Goal: Task Accomplishment & Management: Use online tool/utility

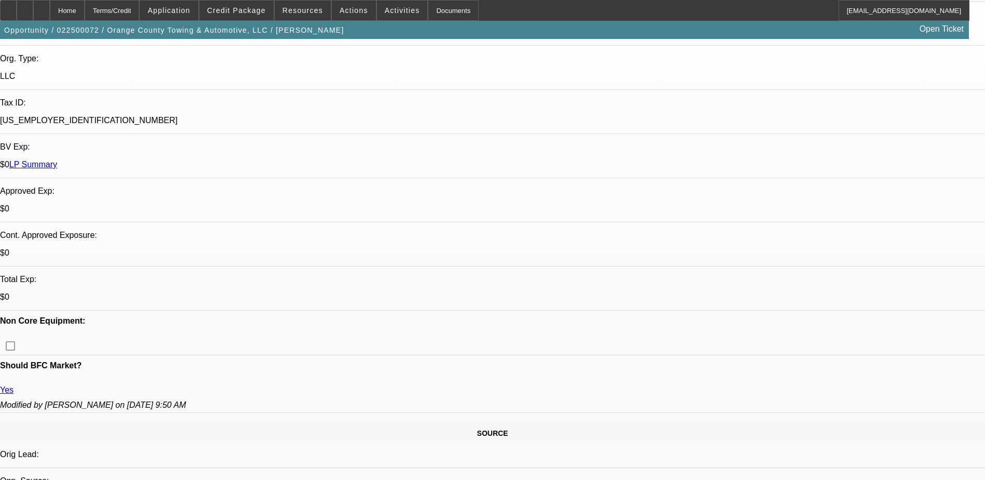
select select "0"
select select "2"
select select "0"
select select "1"
select select "2"
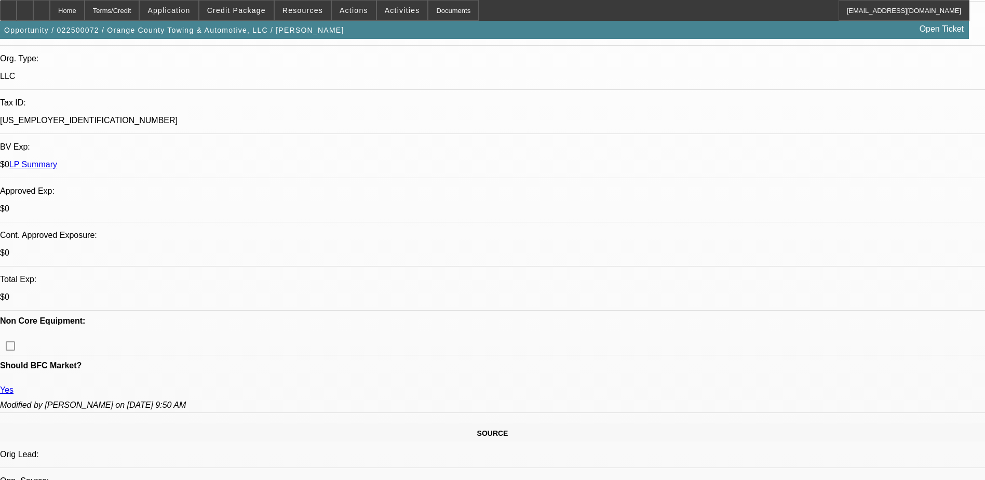
select select "2"
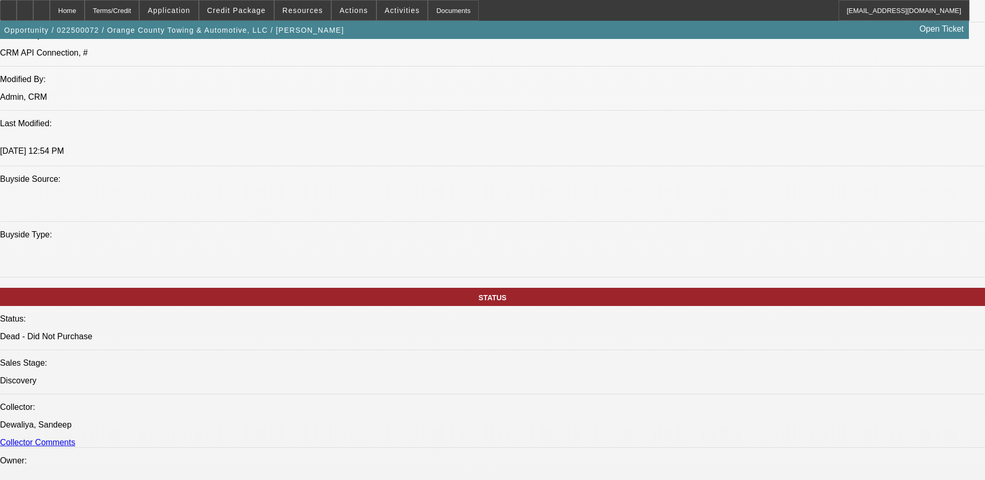
scroll to position [727, 0]
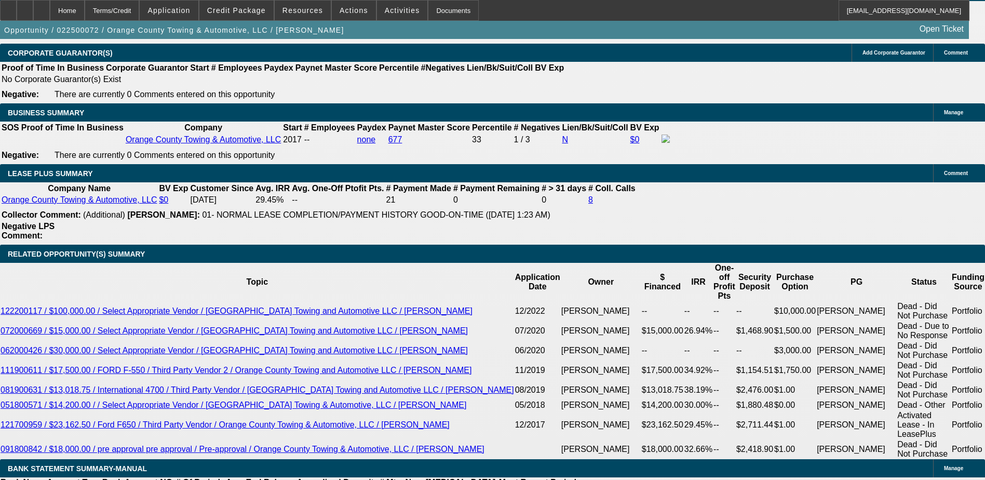
scroll to position [1735, 0]
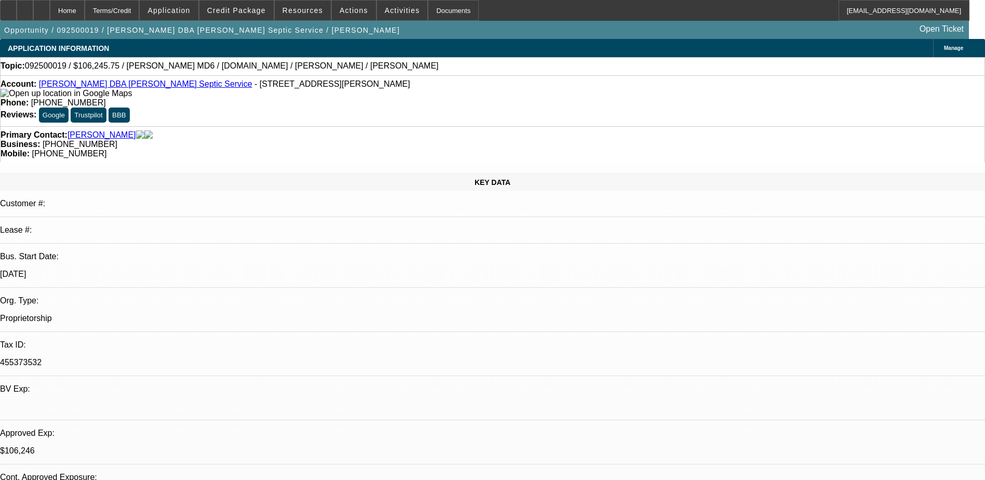
select select "0"
select select "3"
select select "0"
select select "6"
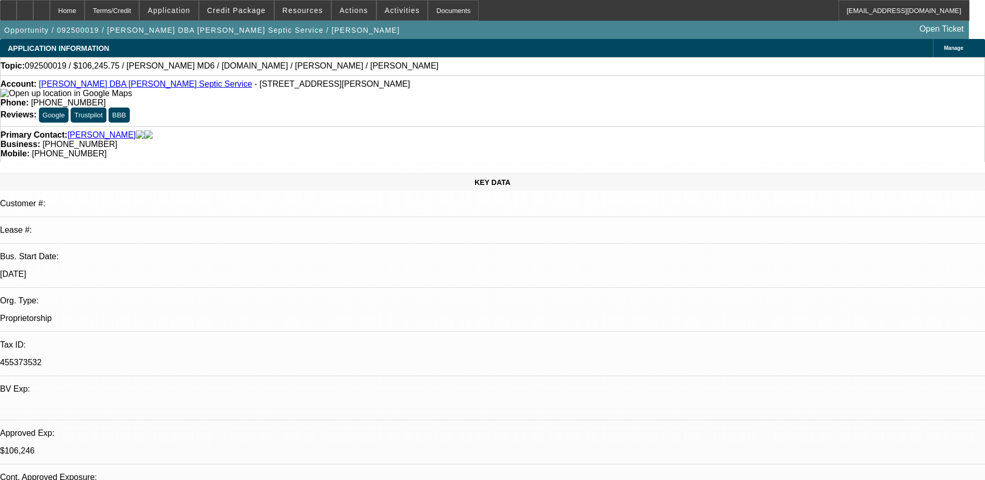
select select "0"
select select "3"
select select "0"
select select "6"
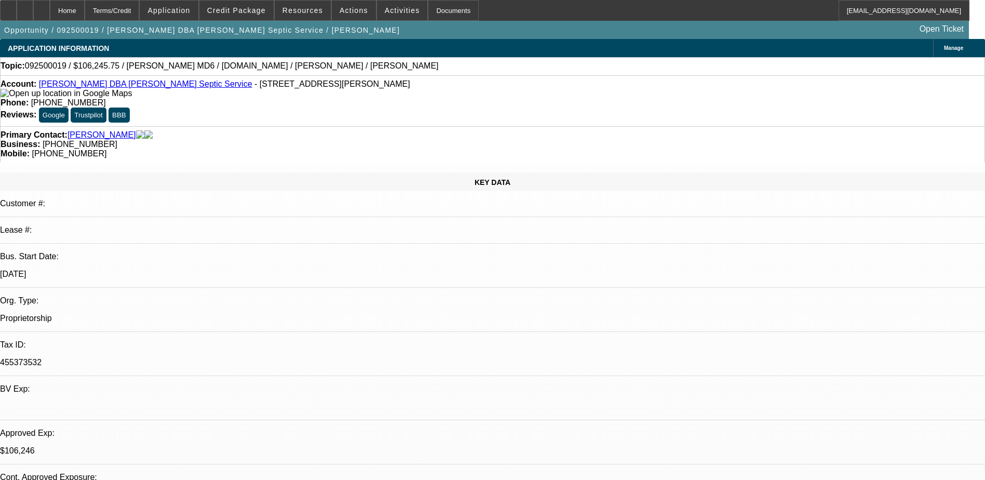
select select "0.15"
select select "2"
select select "0.1"
select select "4"
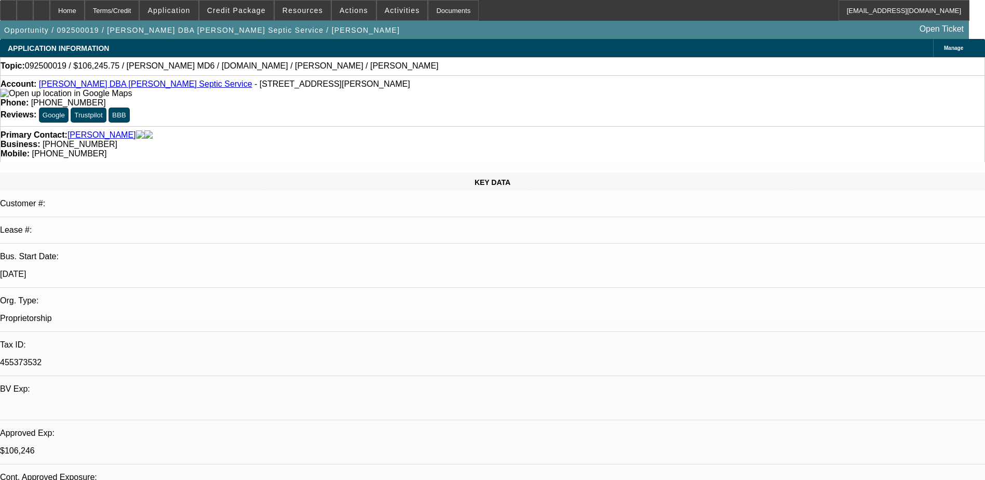
select select "2"
select select "0.1"
select select "4"
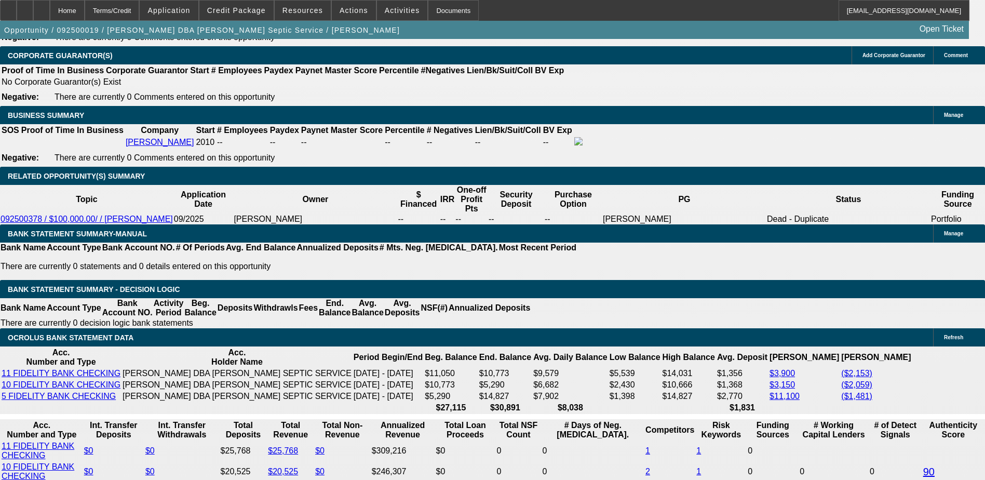
scroll to position [1618, 0]
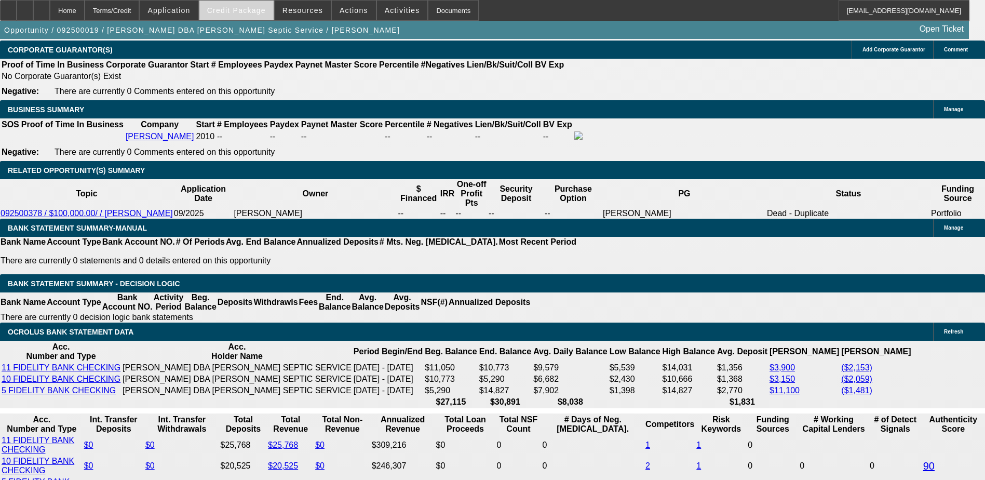
click at [233, 14] on span "Credit Package" at bounding box center [236, 10] width 59 height 8
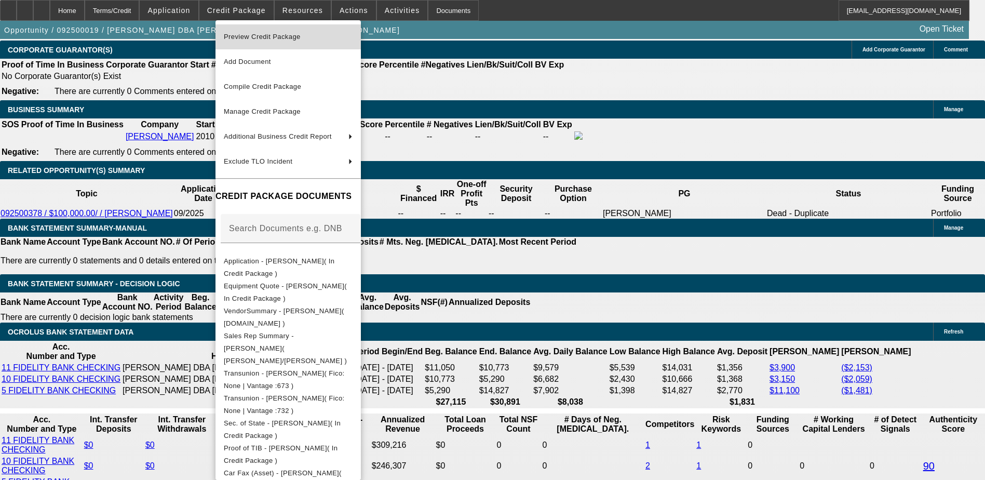
click at [301, 36] on span "Preview Credit Package" at bounding box center [262, 37] width 77 height 8
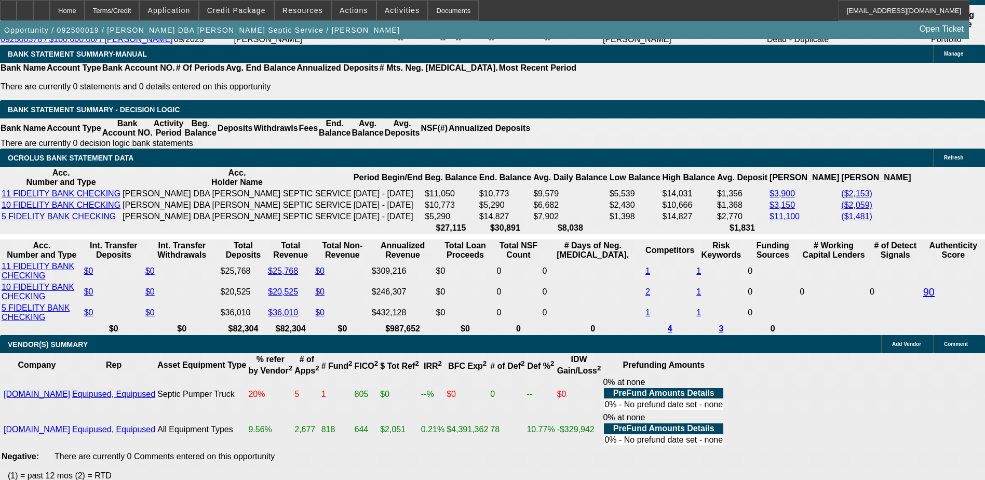
scroll to position [1774, 0]
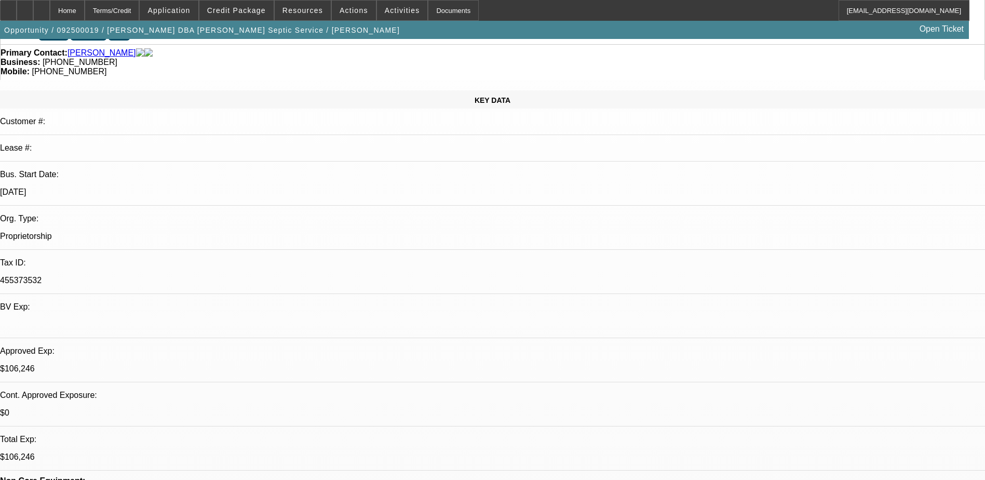
scroll to position [0, 0]
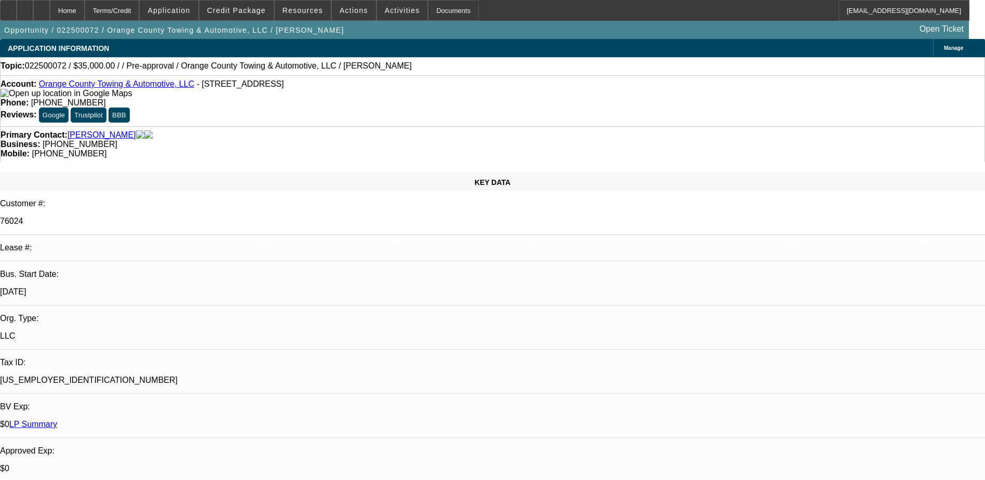
select select "0"
select select "2"
select select "0"
select select "2"
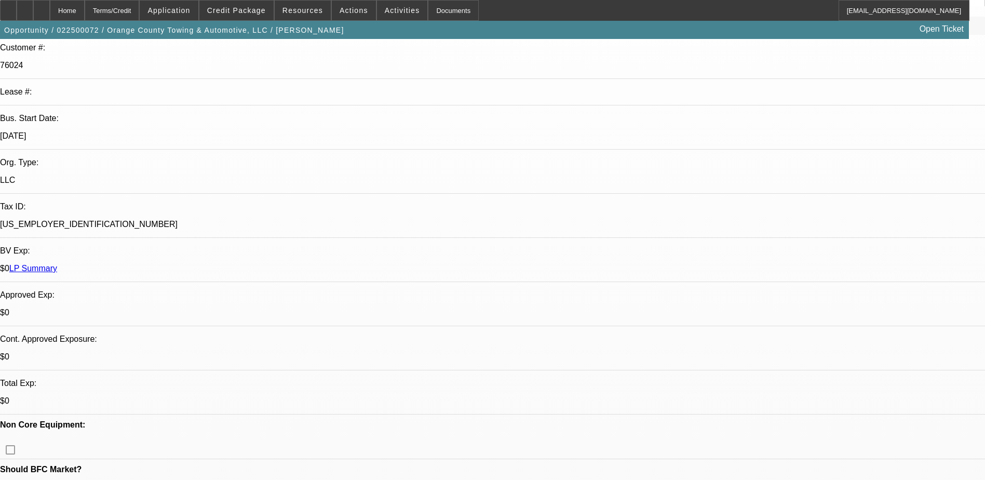
scroll to position [156, 0]
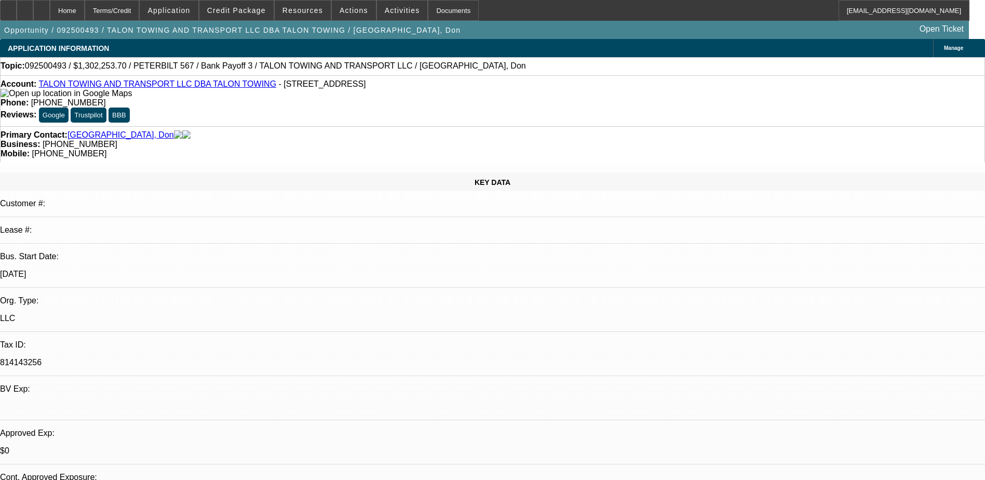
select select "0"
select select "1"
select select "2"
select select "6"
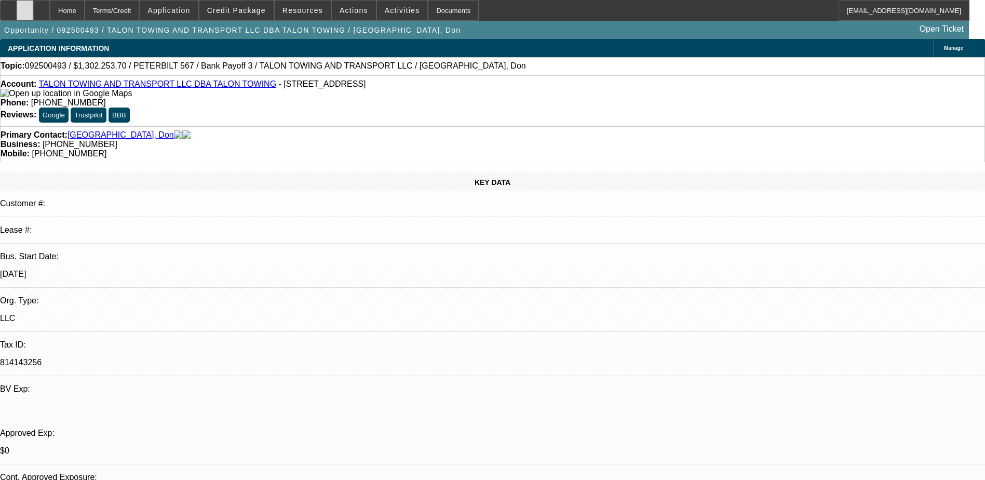
click at [25, 7] on icon at bounding box center [25, 7] width 0 height 0
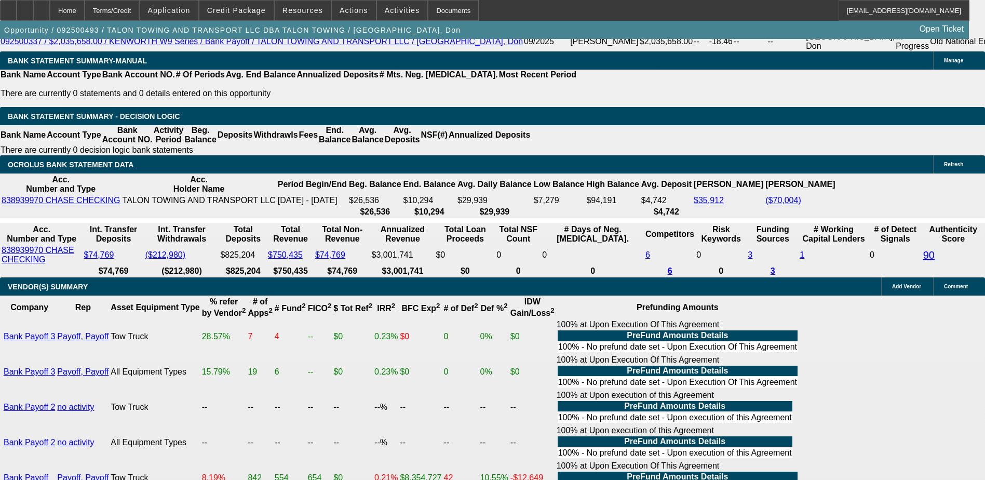
scroll to position [1610, 0]
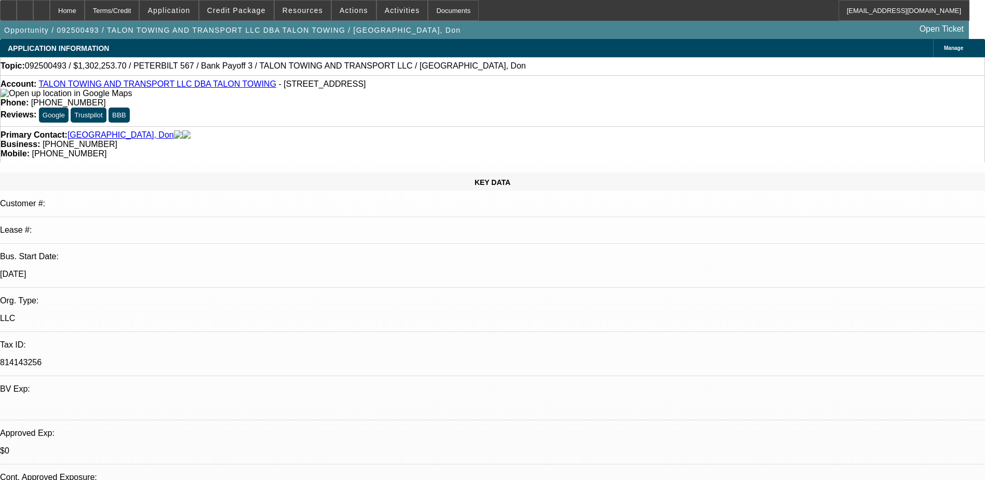
select select "0"
select select "2"
select select "0"
select select "6"
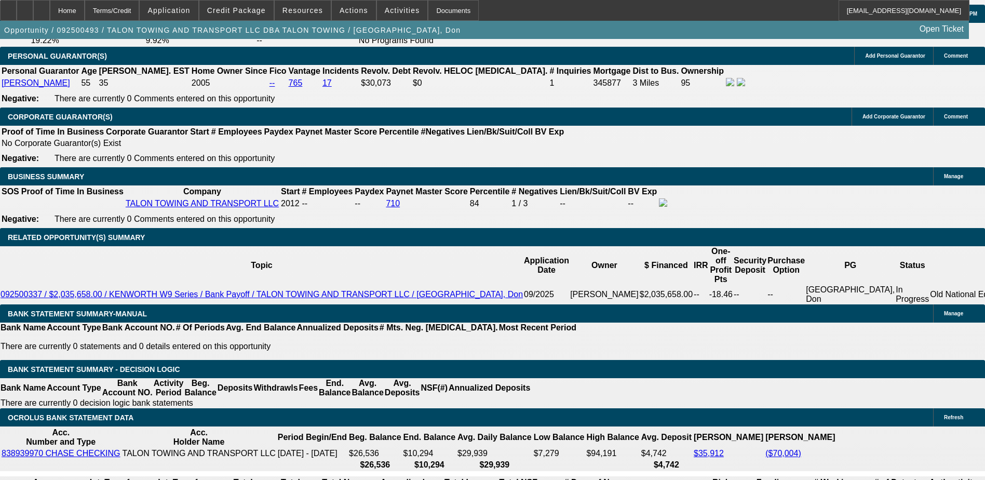
scroll to position [1195, 0]
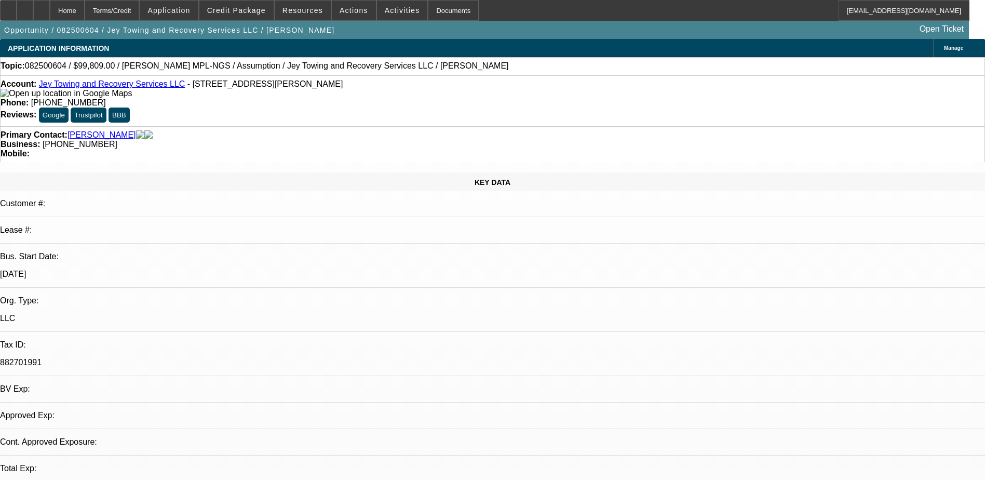
select select "0"
select select "2"
select select "0.1"
select select "1"
select select "2"
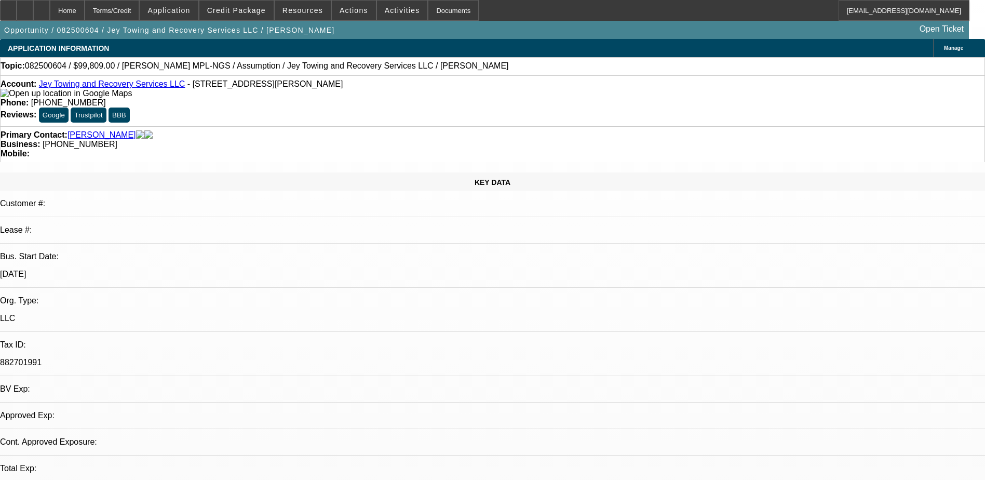
select select "4"
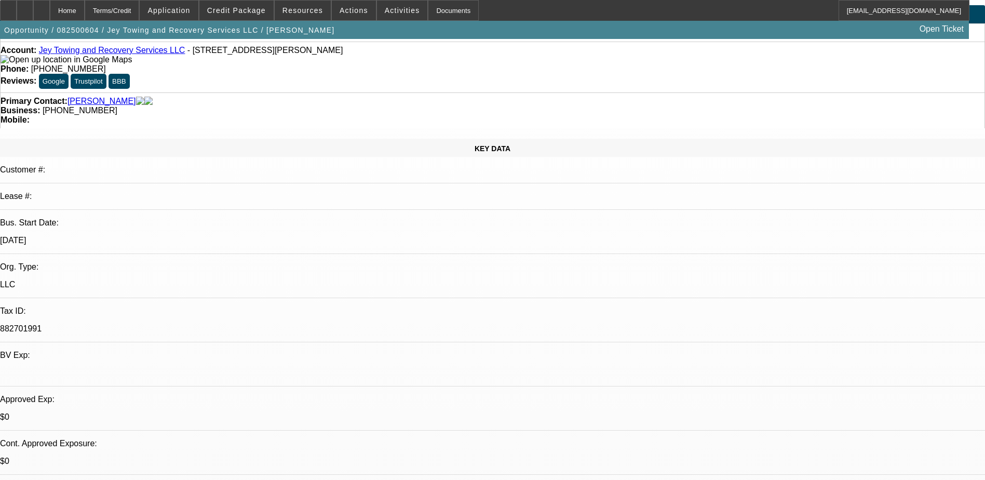
scroll to position [52, 0]
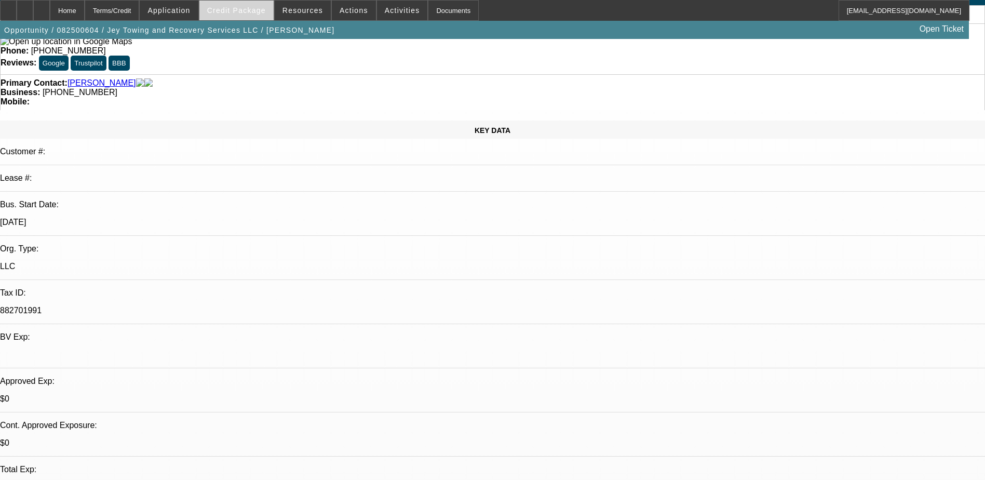
click at [239, 2] on span at bounding box center [236, 10] width 74 height 25
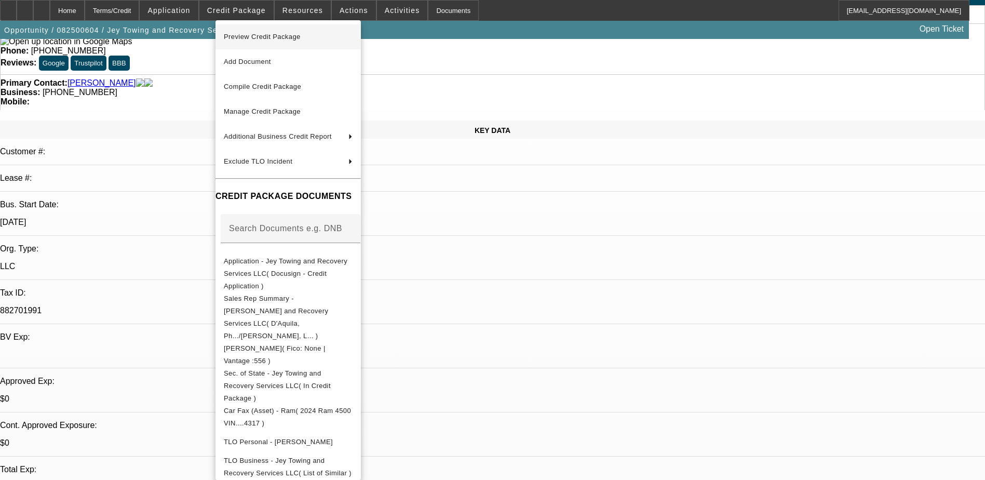
click at [310, 32] on span "Preview Credit Package" at bounding box center [288, 37] width 129 height 12
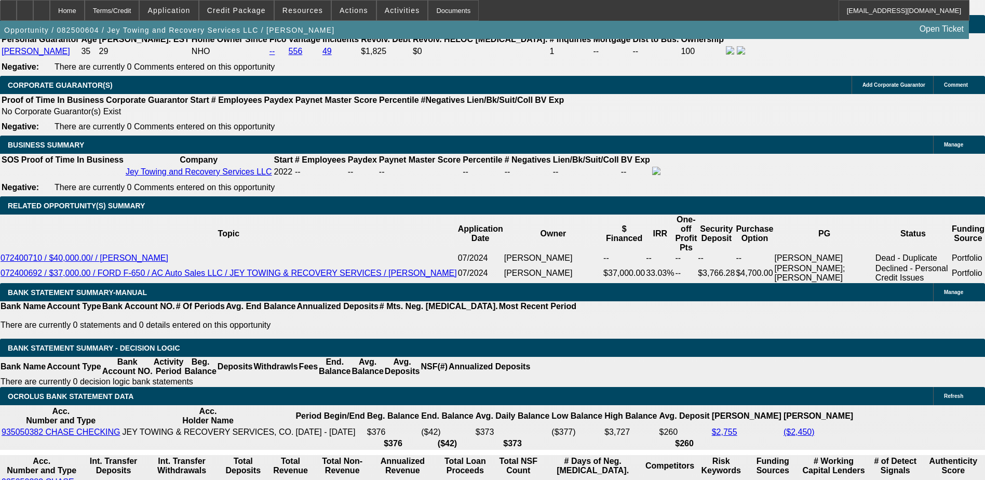
scroll to position [1558, 0]
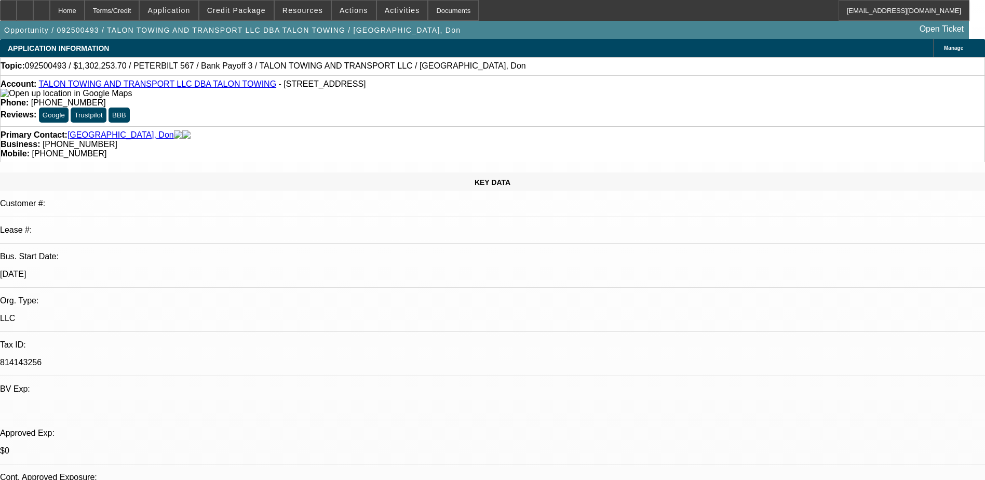
select select "0"
select select "2"
select select "0"
select select "6"
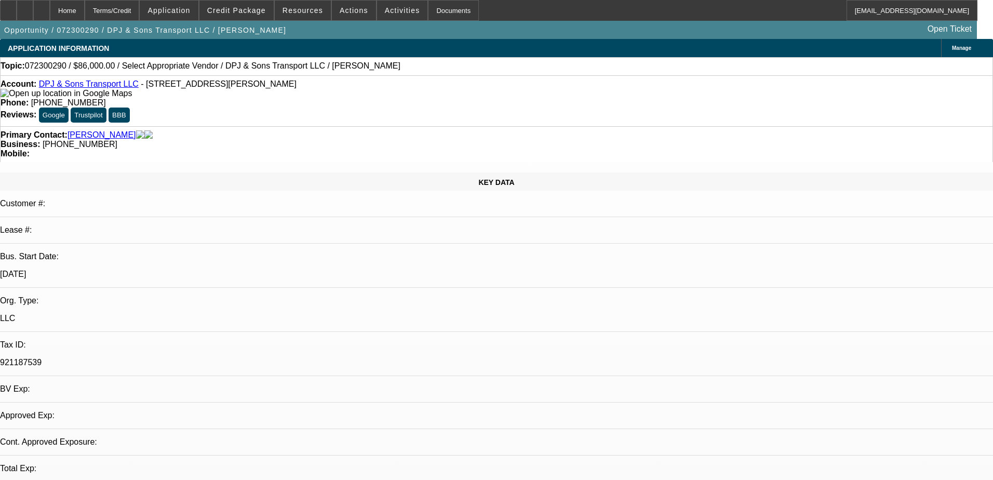
select select "0"
select select "2"
select select "0.1"
select select "4"
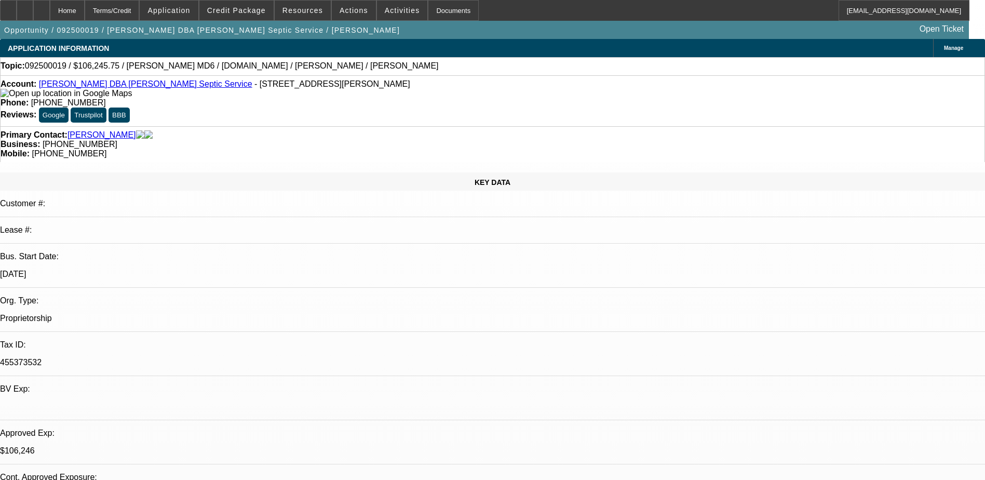
select select "0"
select select "3"
select select "0"
select select "6"
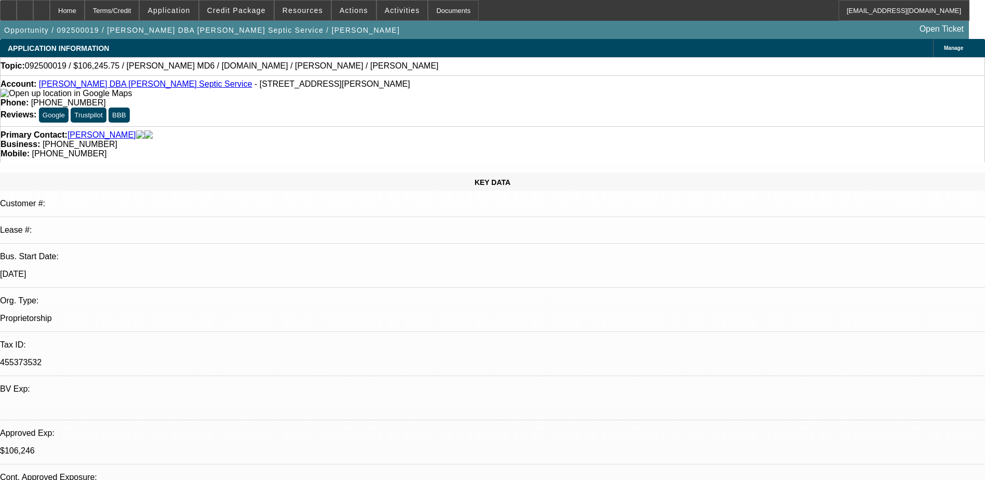
select select "0"
select select "3"
select select "0"
select select "6"
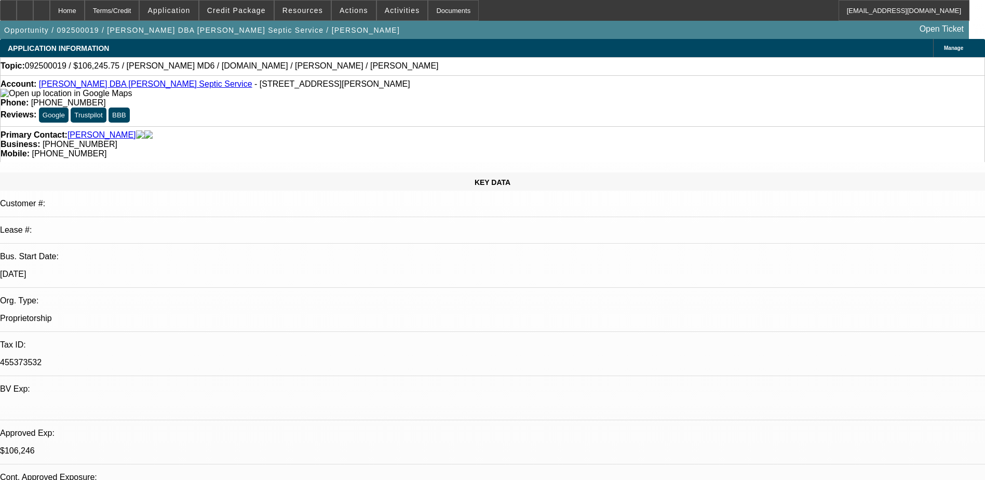
select select "0.15"
select select "2"
select select "0.1"
select select "4"
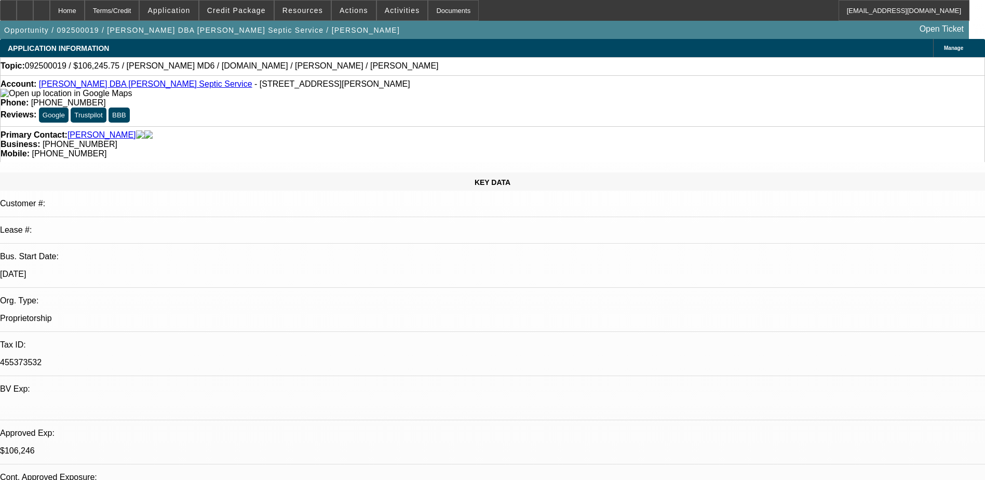
select select "2"
select select "0.1"
select select "4"
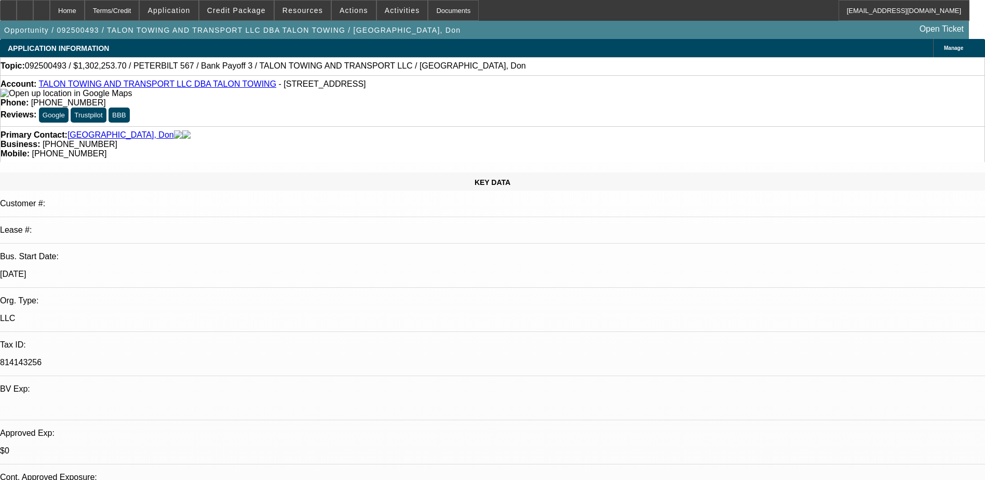
select select "0"
select select "2"
select select "0"
select select "6"
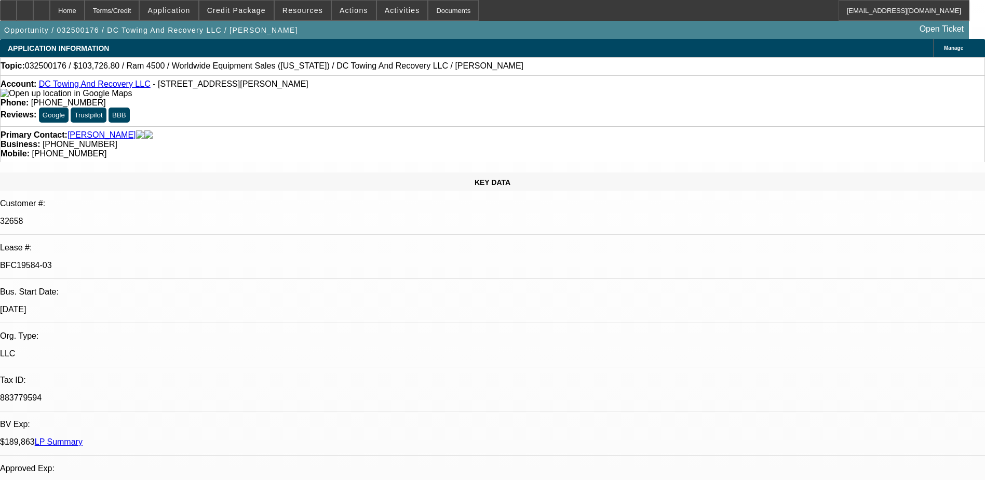
select select "0.1"
select select "2"
select select "0.1"
select select "0.15"
select select "2"
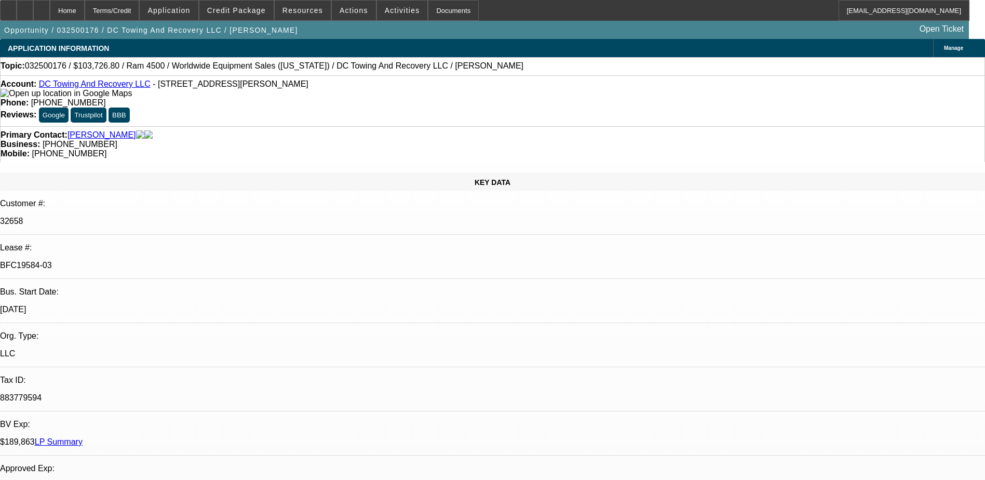
select select "0.1"
select select "0.15"
select select "2"
select select "0.1"
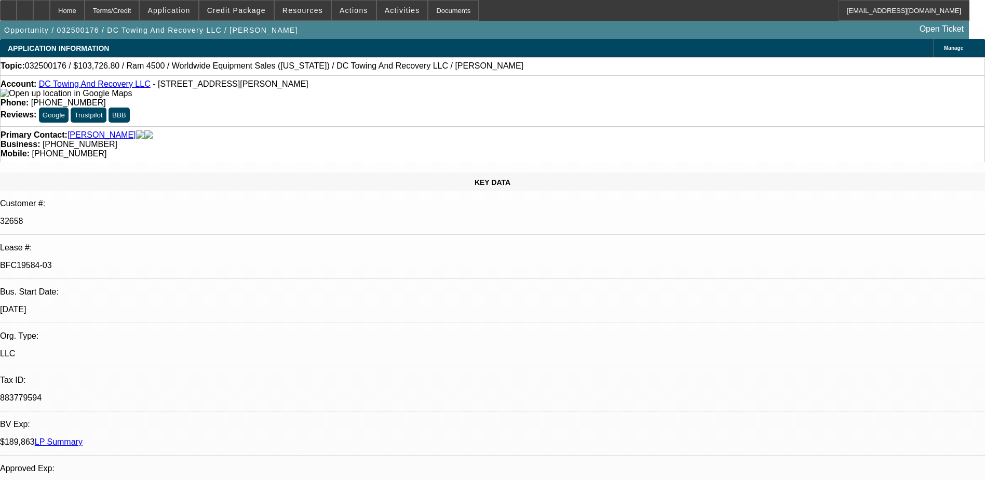
select select "2"
select select "0.1"
select select "1"
select select "2"
select select "4"
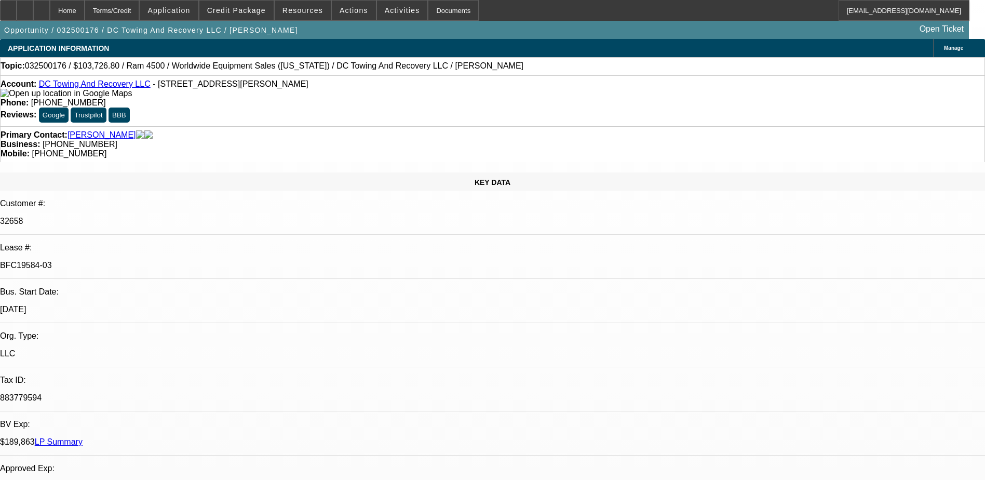
select select "1"
select select "2"
select select "4"
select select "1"
select select "2"
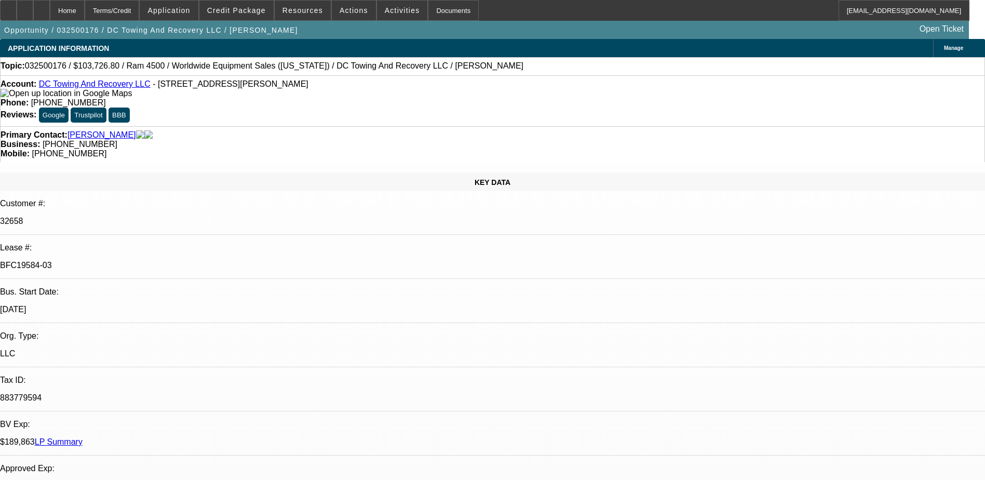
select select "4"
select select "1"
select select "2"
select select "4"
click at [233, 13] on span "Credit Package" at bounding box center [236, 10] width 59 height 8
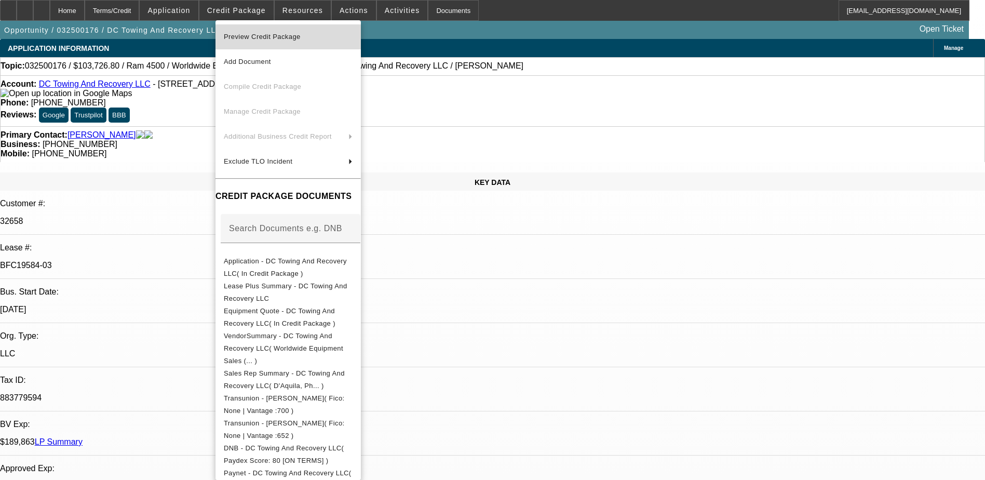
click at [289, 35] on span "Preview Credit Package" at bounding box center [262, 37] width 77 height 8
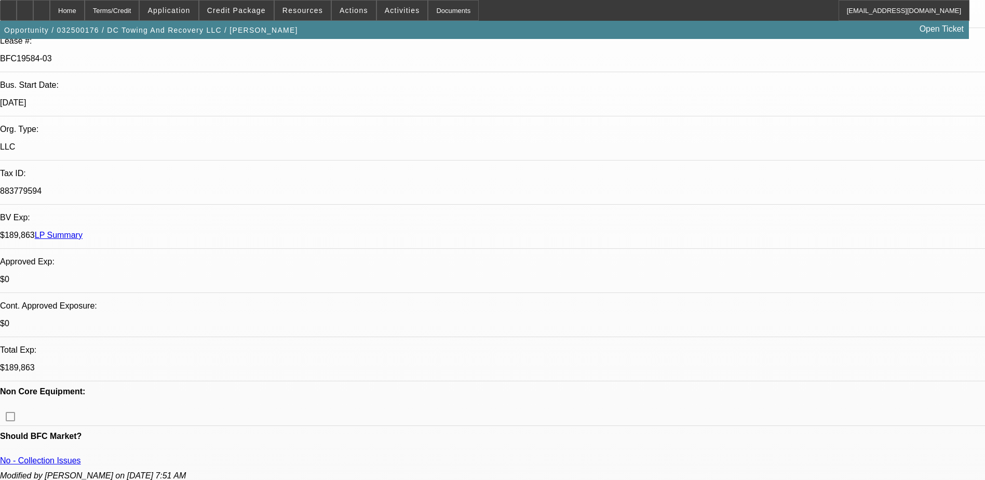
scroll to position [208, 0]
